Goal: Task Accomplishment & Management: Use online tool/utility

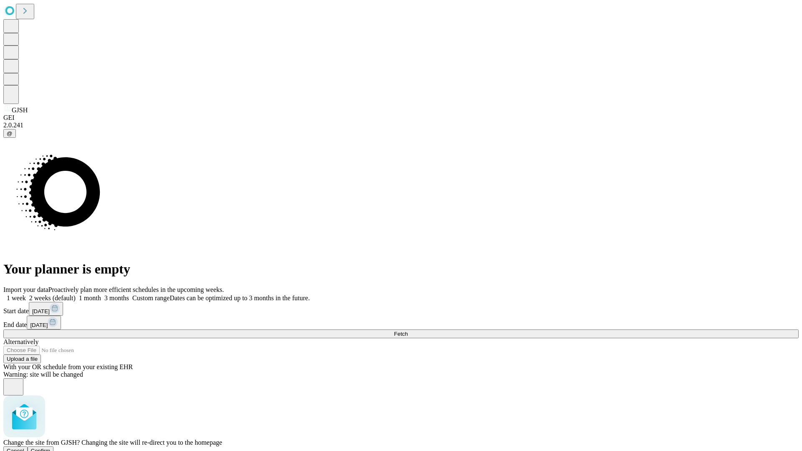
click at [51, 448] on span "Confirm" at bounding box center [41, 451] width 20 height 6
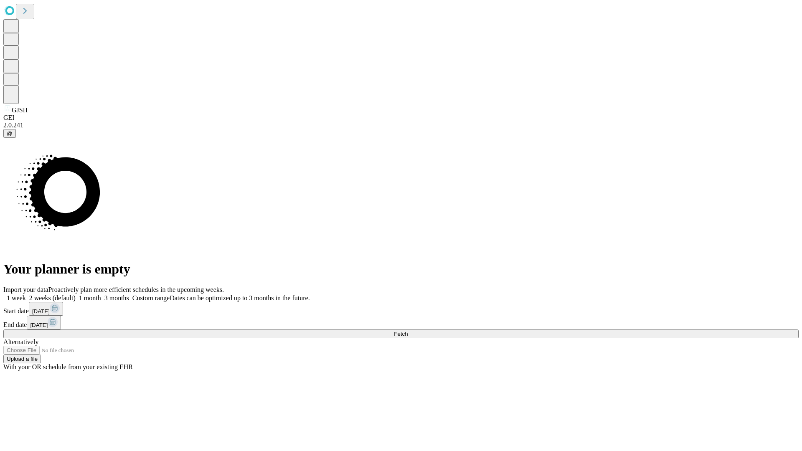
click at [101, 295] on label "1 month" at bounding box center [88, 298] width 25 height 7
click at [408, 331] on span "Fetch" at bounding box center [401, 334] width 14 height 6
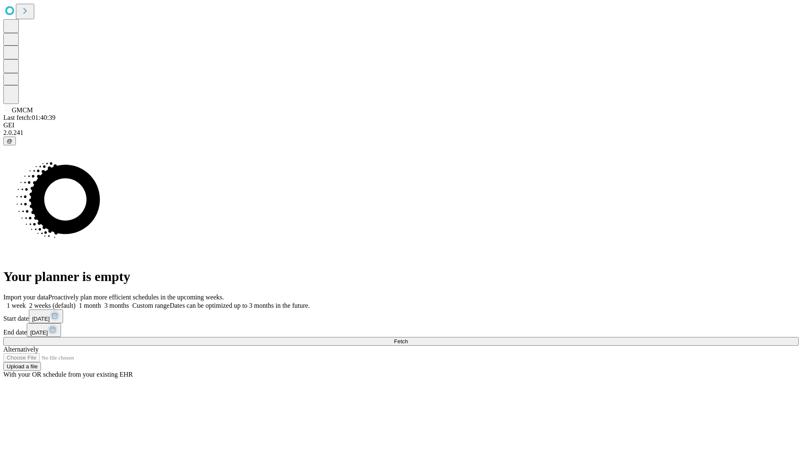
click at [101, 302] on label "1 month" at bounding box center [88, 305] width 25 height 7
click at [408, 339] on span "Fetch" at bounding box center [401, 342] width 14 height 6
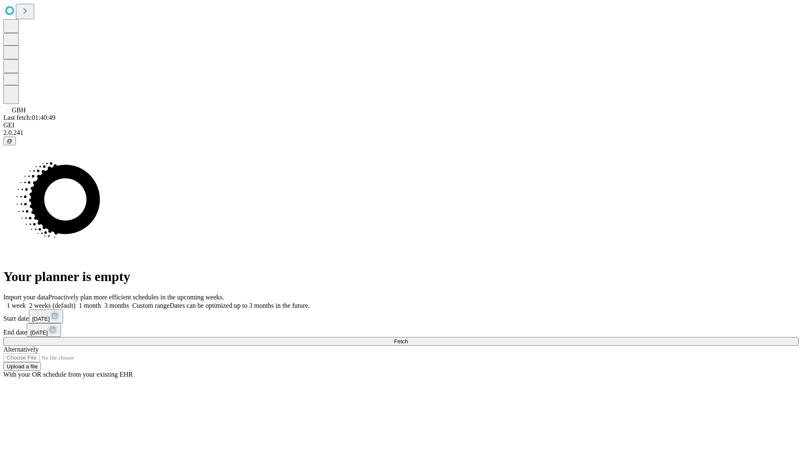
click at [101, 302] on label "1 month" at bounding box center [88, 305] width 25 height 7
click at [408, 339] on span "Fetch" at bounding box center [401, 342] width 14 height 6
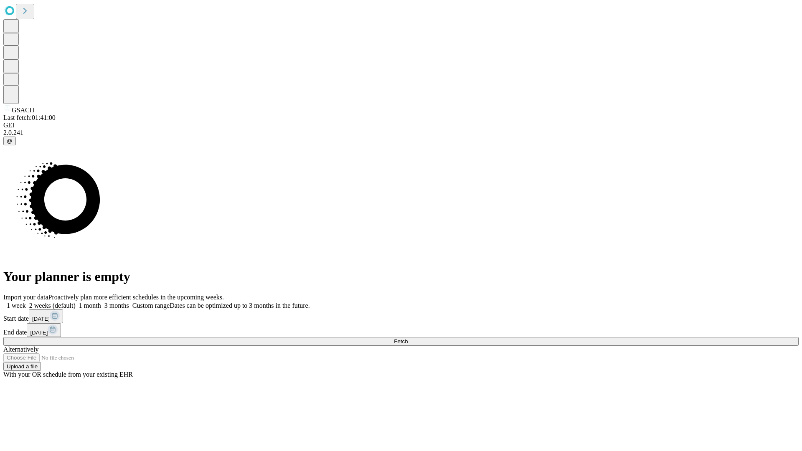
click at [101, 302] on label "1 month" at bounding box center [88, 305] width 25 height 7
click at [408, 339] on span "Fetch" at bounding box center [401, 342] width 14 height 6
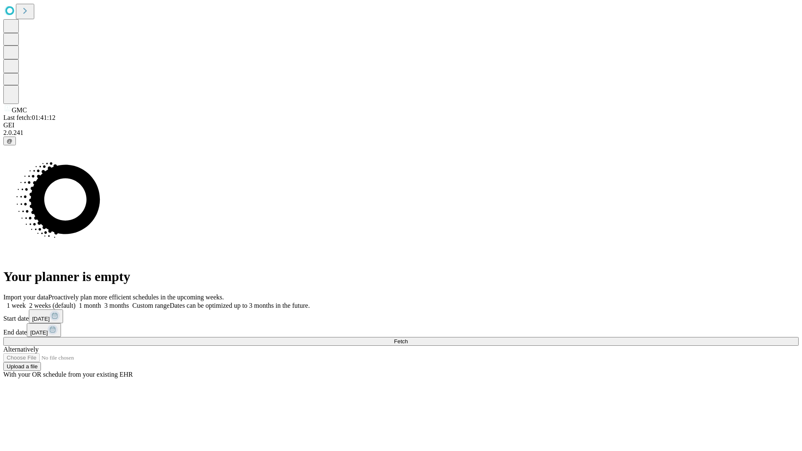
click at [408, 339] on span "Fetch" at bounding box center [401, 342] width 14 height 6
click at [101, 302] on label "1 month" at bounding box center [88, 305] width 25 height 7
click at [408, 339] on span "Fetch" at bounding box center [401, 342] width 14 height 6
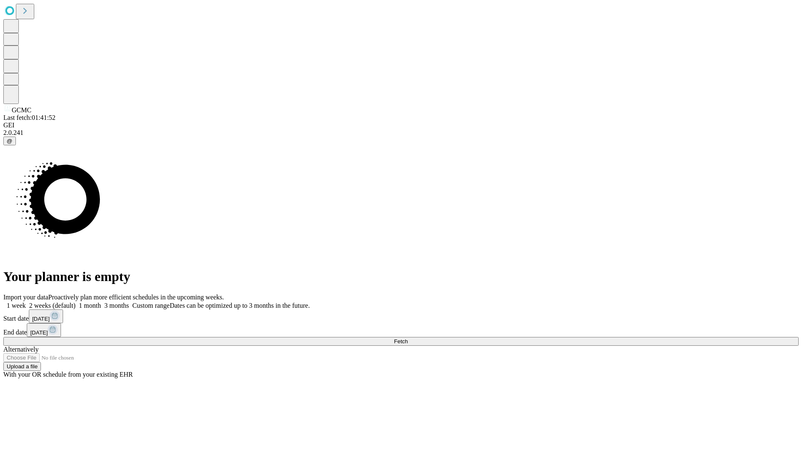
click at [408, 339] on span "Fetch" at bounding box center [401, 342] width 14 height 6
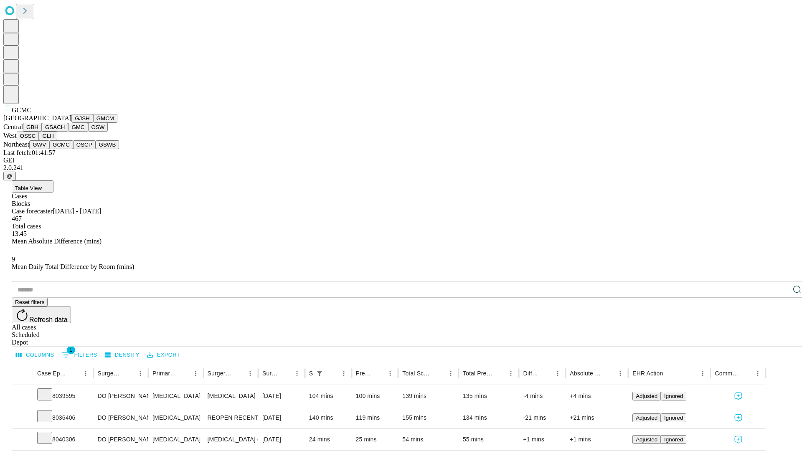
click at [73, 149] on button "OSCP" at bounding box center [84, 144] width 23 height 9
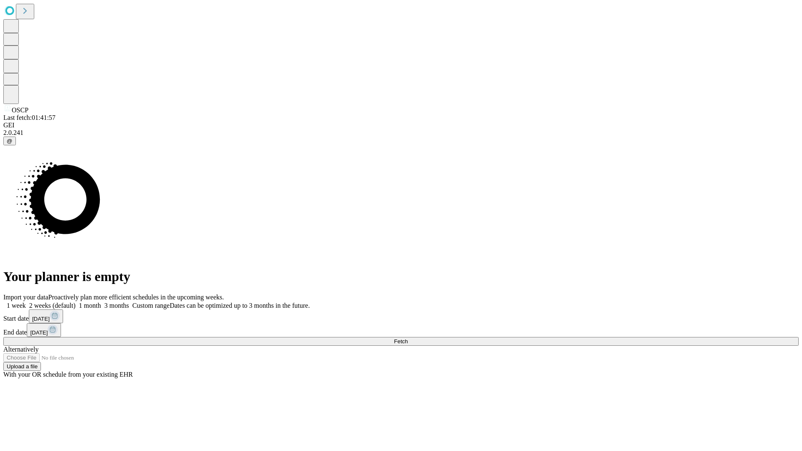
click at [101, 302] on label "1 month" at bounding box center [88, 305] width 25 height 7
click at [408, 339] on span "Fetch" at bounding box center [401, 342] width 14 height 6
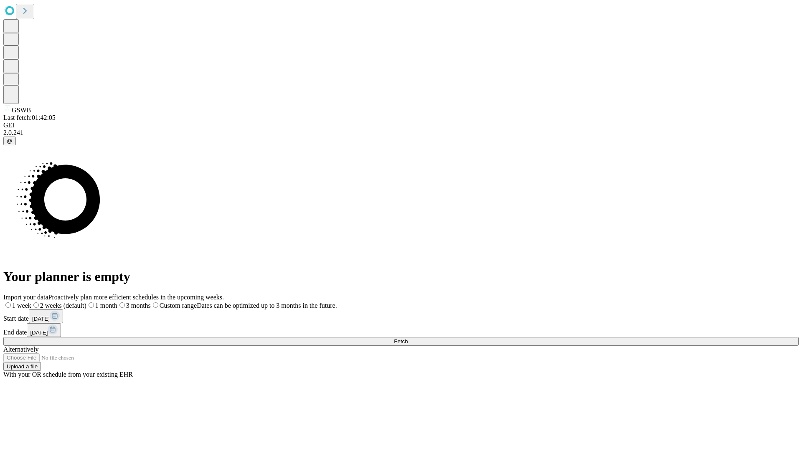
click at [408, 339] on span "Fetch" at bounding box center [401, 342] width 14 height 6
